Goal: Navigation & Orientation: Find specific page/section

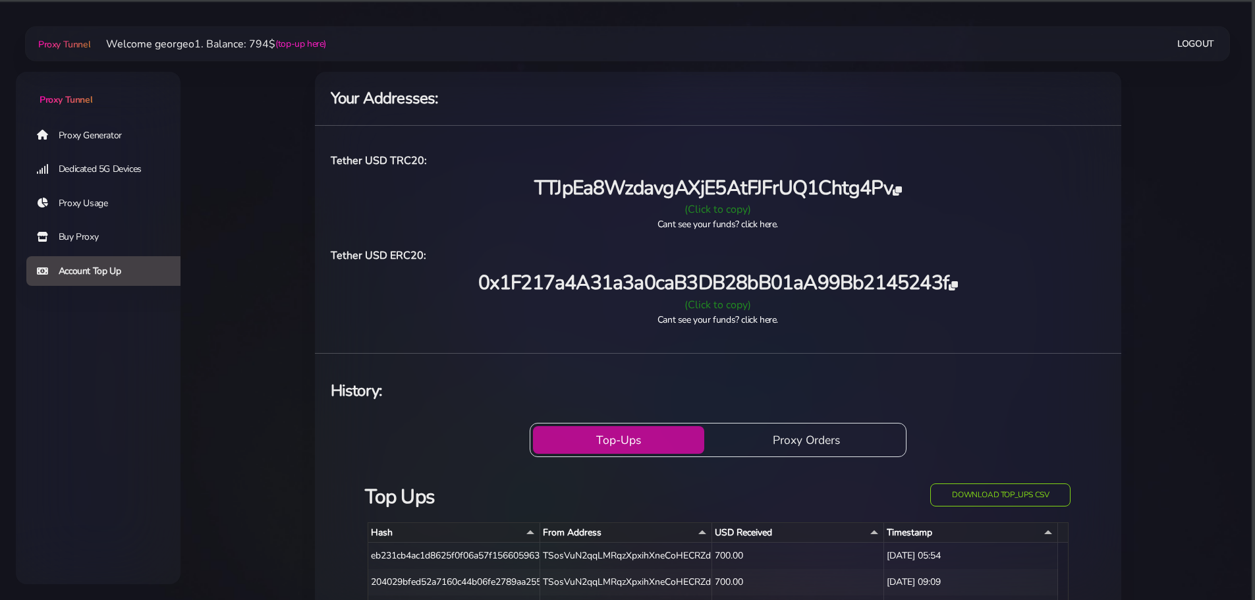
click at [99, 134] on link "Proxy Generator" at bounding box center [108, 135] width 165 height 30
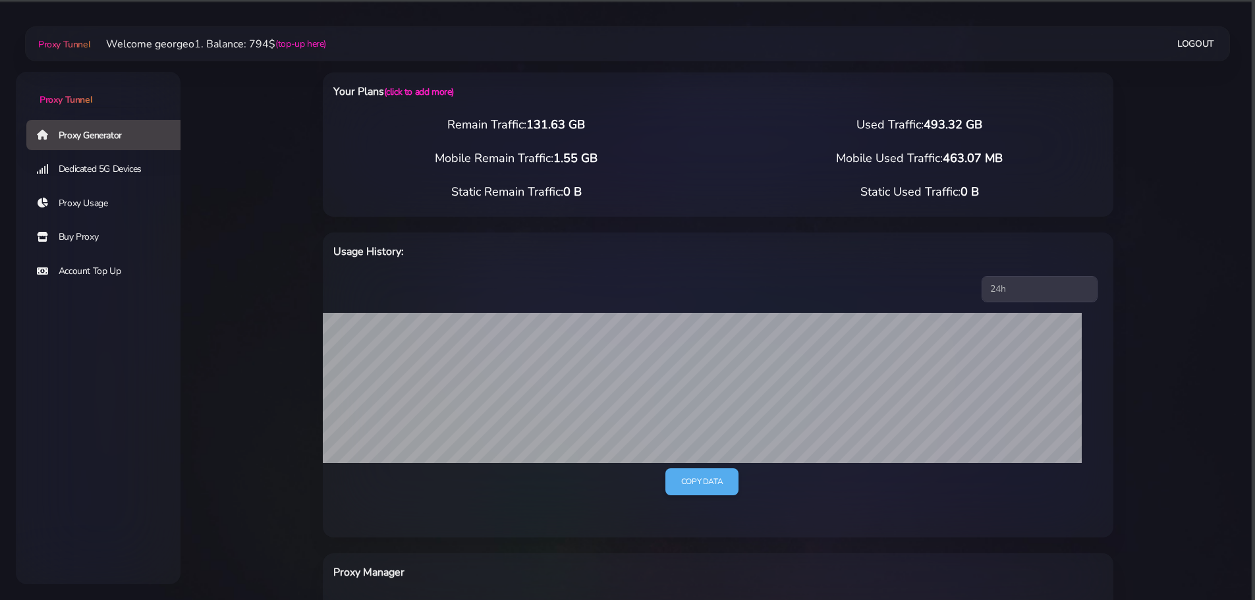
click at [89, 268] on link "Account Top Up" at bounding box center [108, 271] width 165 height 30
